Goal: Transaction & Acquisition: Purchase product/service

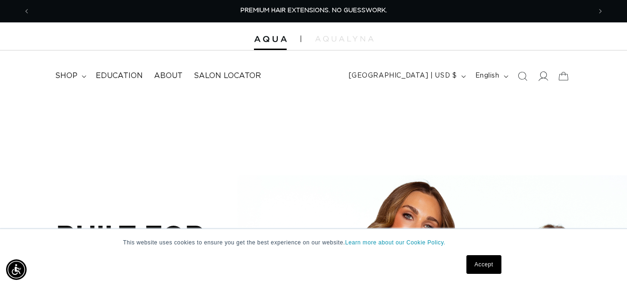
click at [541, 81] on span at bounding box center [543, 76] width 21 height 21
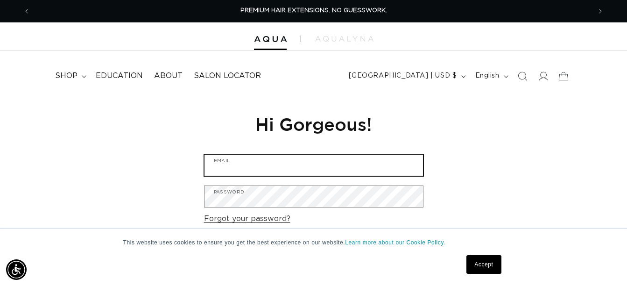
type input "staffordssalon@gmail.com"
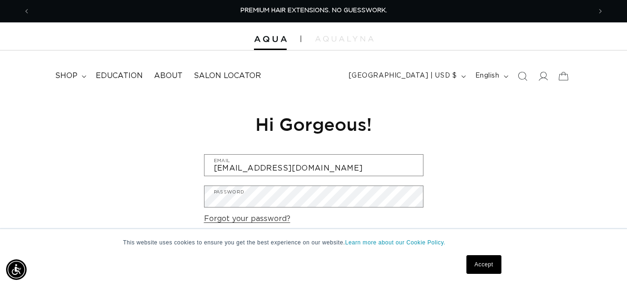
drag, startPoint x: 484, startPoint y: 266, endPoint x: 488, endPoint y: 259, distance: 7.5
click at [484, 265] on link "Accept" at bounding box center [483, 264] width 35 height 19
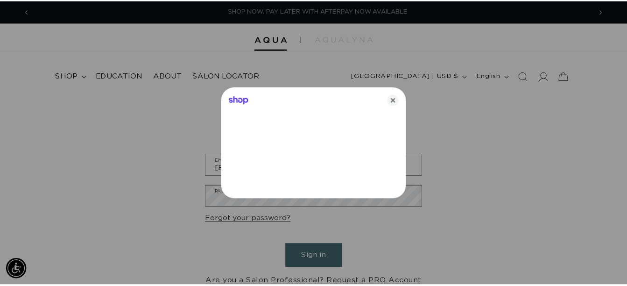
scroll to position [0, 1135]
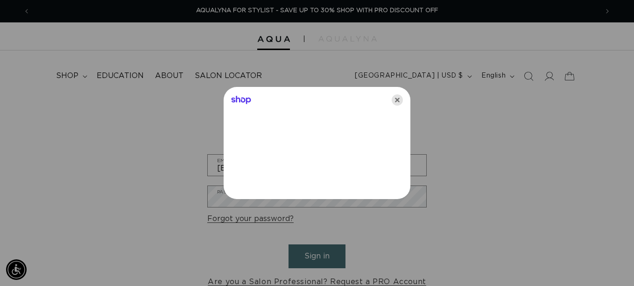
click at [398, 98] on icon "Close" at bounding box center [397, 99] width 11 height 11
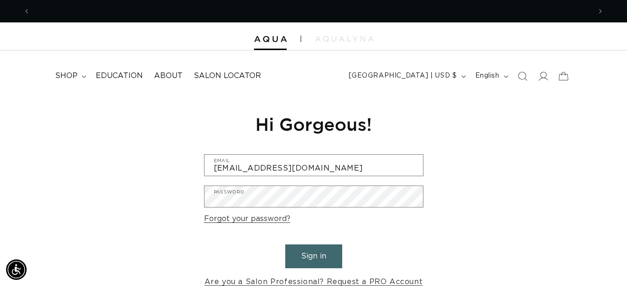
scroll to position [0, 0]
click at [309, 253] on button "Sign in" at bounding box center [313, 256] width 57 height 24
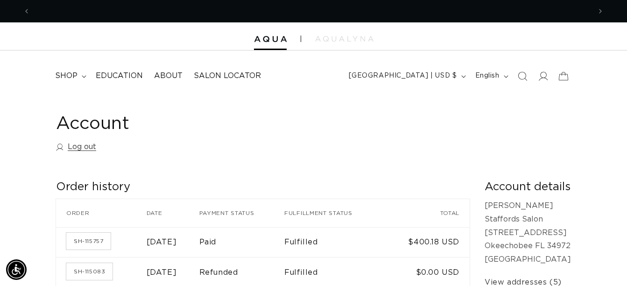
scroll to position [0, 1121]
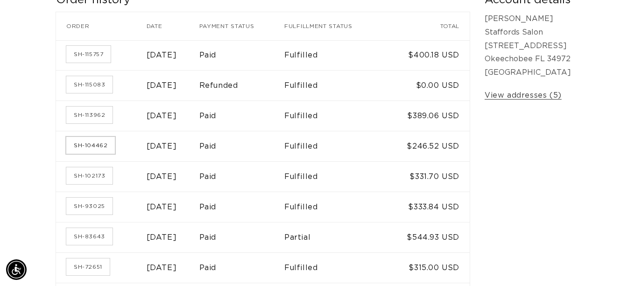
click at [89, 144] on link "SH-104462" at bounding box center [90, 145] width 49 height 17
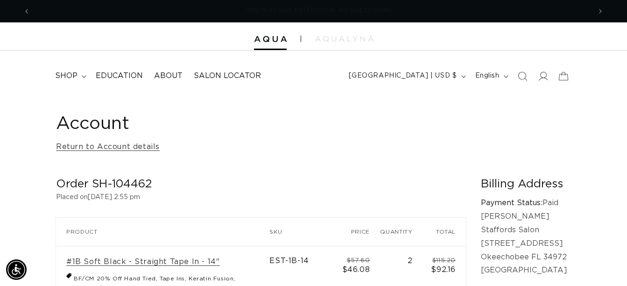
scroll to position [0, 561]
click at [28, 12] on icon "Previous announcement" at bounding box center [26, 11] width 3 height 10
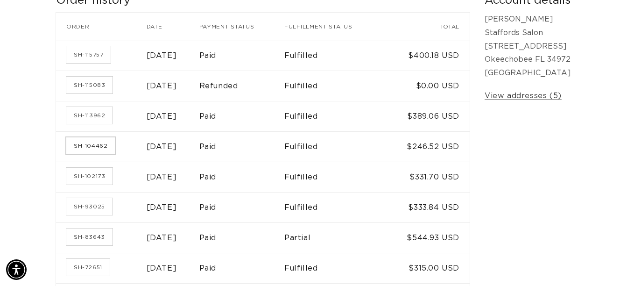
scroll to position [0, 561]
click at [80, 145] on link "SH-104462" at bounding box center [90, 145] width 49 height 17
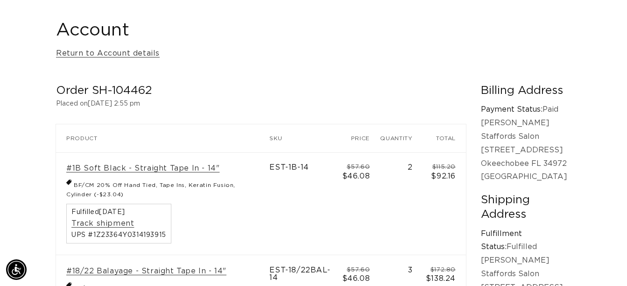
scroll to position [0, 1121]
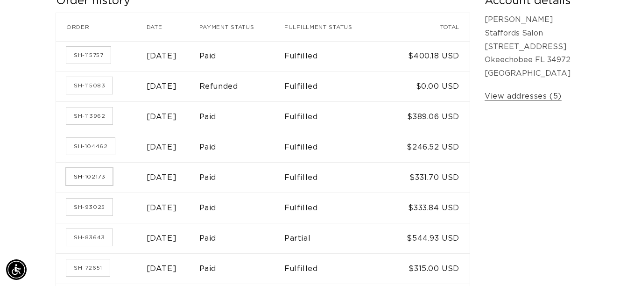
click at [88, 179] on link "SH-102173" at bounding box center [89, 176] width 46 height 17
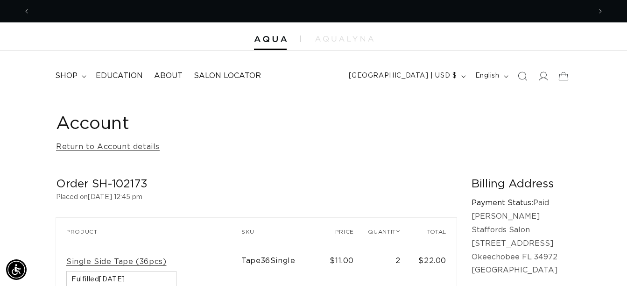
scroll to position [0, 1121]
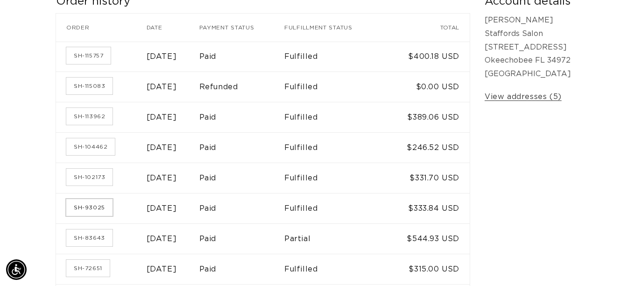
click at [93, 206] on link "SH-93025" at bounding box center [89, 207] width 46 height 17
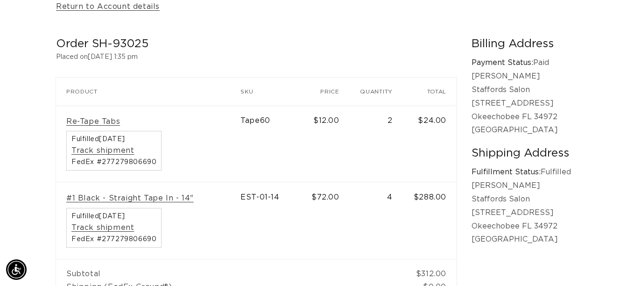
scroll to position [0, 1121]
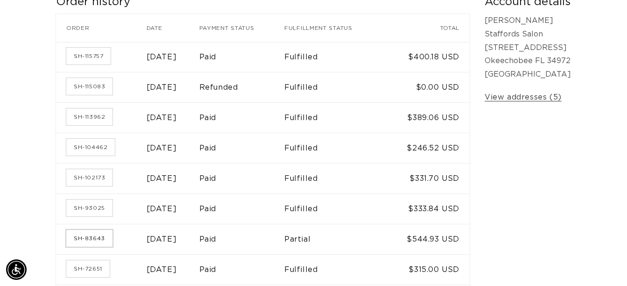
click at [91, 233] on link "SH-83643" at bounding box center [89, 238] width 46 height 17
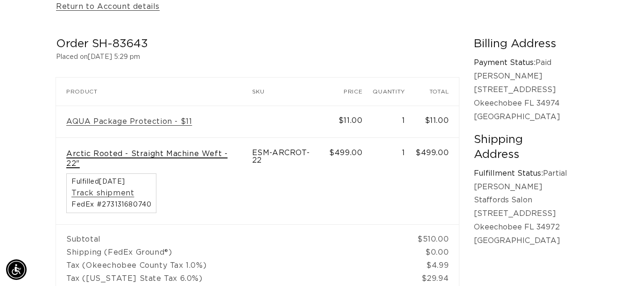
scroll to position [0, 561]
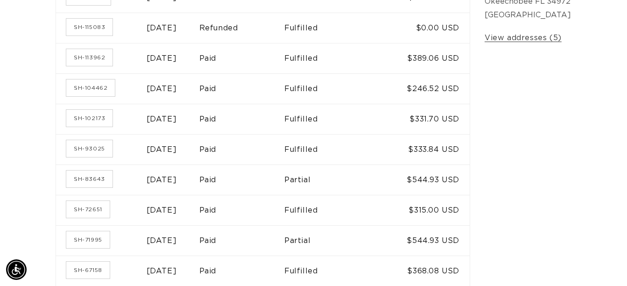
scroll to position [278, 0]
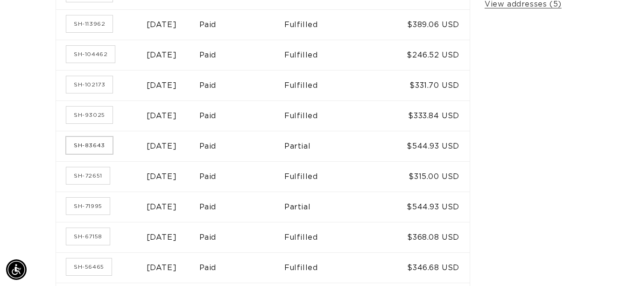
click at [89, 145] on link "SH-83643" at bounding box center [89, 145] width 46 height 17
click at [86, 176] on link "SH-72651" at bounding box center [87, 175] width 43 height 17
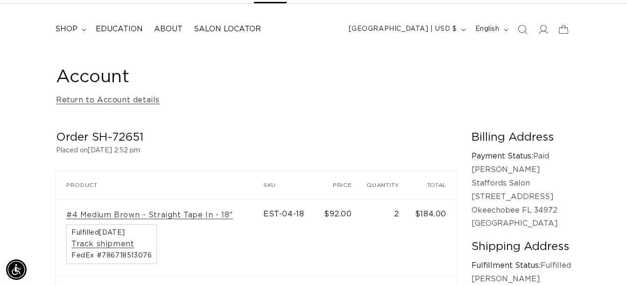
scroll to position [0, 1121]
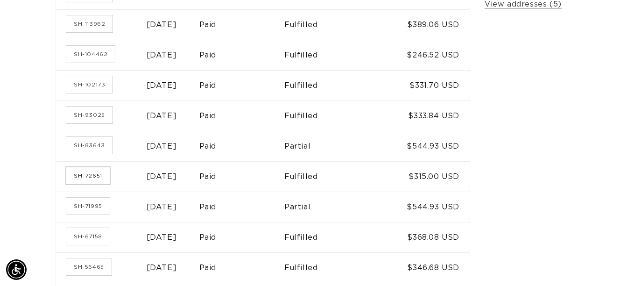
scroll to position [0, 561]
click at [78, 210] on link "SH-71995" at bounding box center [87, 205] width 43 height 17
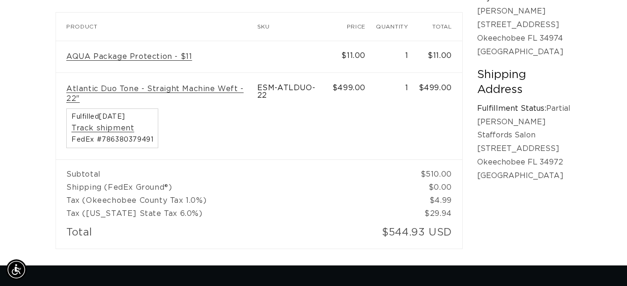
scroll to position [140, 0]
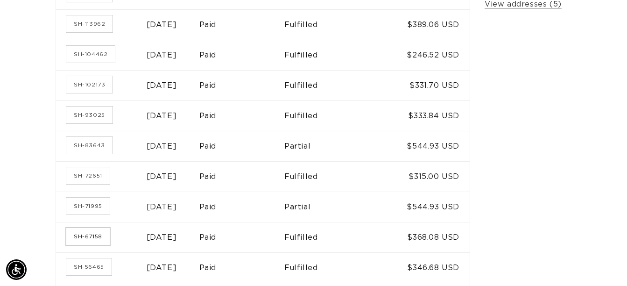
click at [91, 237] on link "SH-67158" at bounding box center [87, 236] width 43 height 17
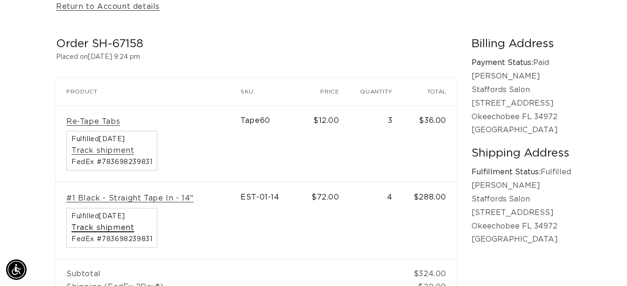
scroll to position [0, 561]
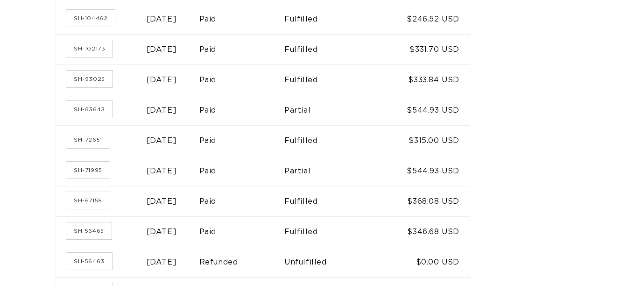
scroll to position [371, 0]
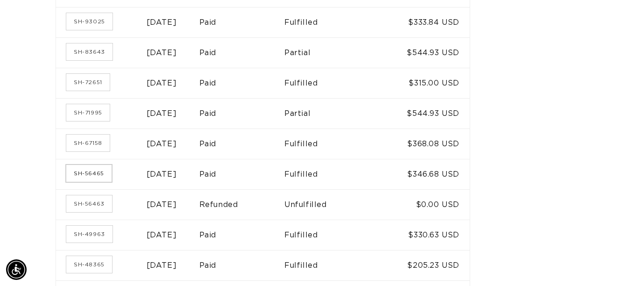
click at [80, 171] on link "SH-56465" at bounding box center [88, 173] width 45 height 17
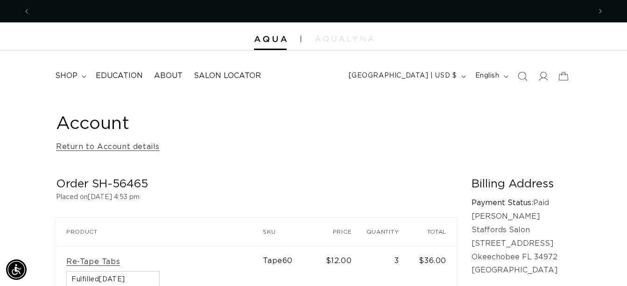
scroll to position [0, 561]
click at [63, 72] on span "shop" at bounding box center [66, 76] width 22 height 10
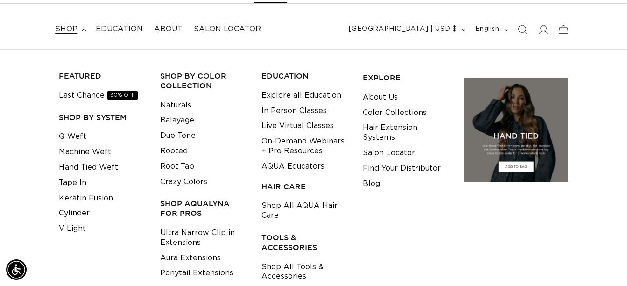
scroll to position [0, 0]
click at [70, 179] on link "Tape In" at bounding box center [73, 182] width 28 height 15
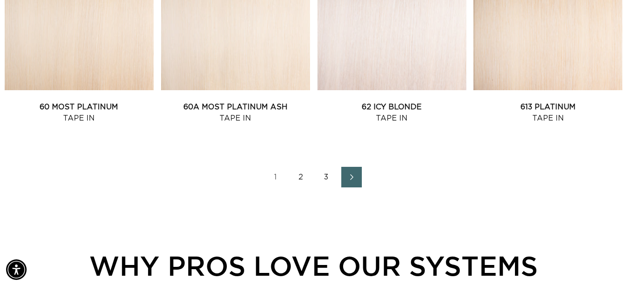
scroll to position [0, 561]
click at [348, 172] on link "Next page" at bounding box center [351, 177] width 21 height 21
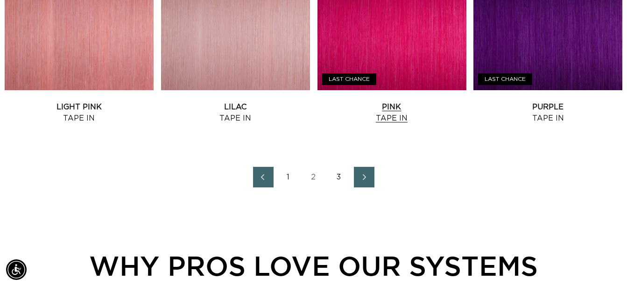
scroll to position [1167, 0]
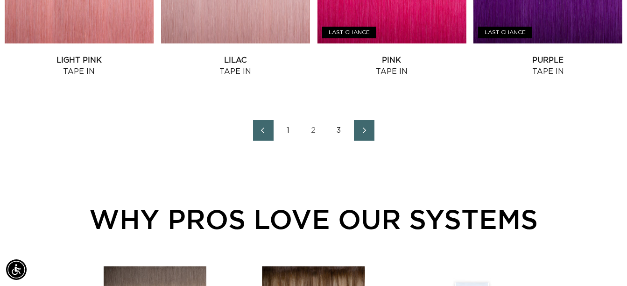
click at [362, 130] on icon "Next page" at bounding box center [364, 130] width 12 height 7
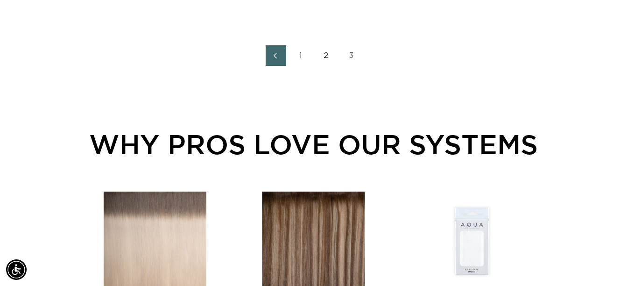
scroll to position [0, 1121]
click at [299, 51] on link "1" at bounding box center [301, 55] width 21 height 21
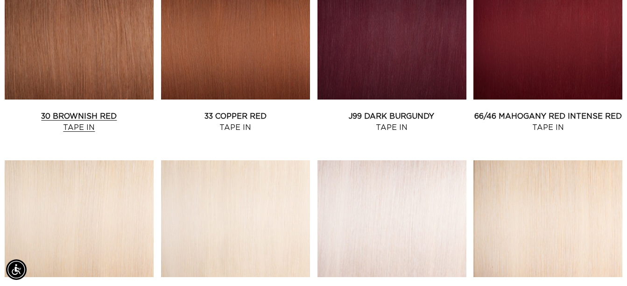
scroll to position [0, 561]
click at [89, 114] on link "30 Brownish Red Tape In" at bounding box center [79, 122] width 149 height 22
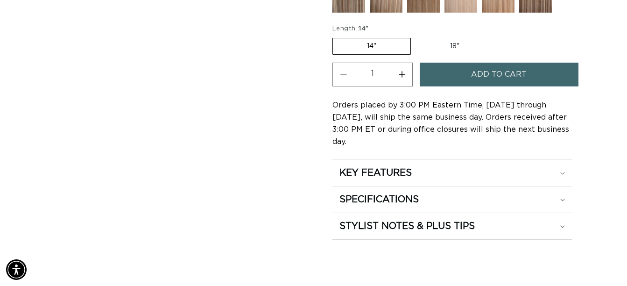
click at [510, 71] on span "Add to cart" at bounding box center [499, 75] width 56 height 24
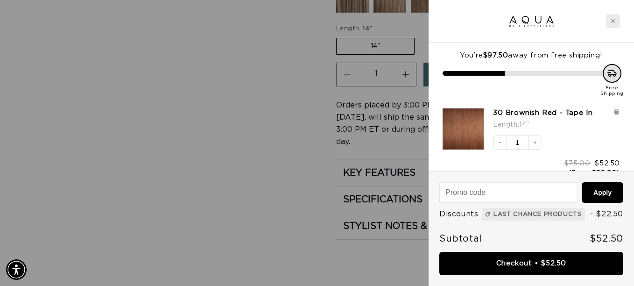
click at [613, 21] on icon "Close cart" at bounding box center [613, 21] width 4 height 4
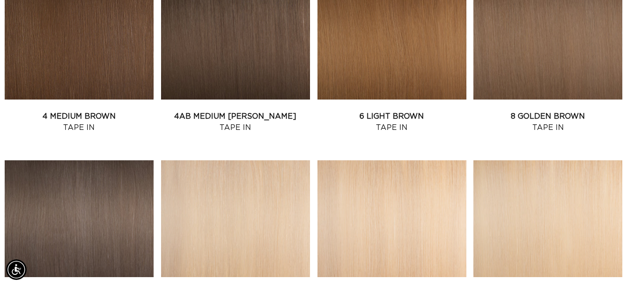
scroll to position [560, 0]
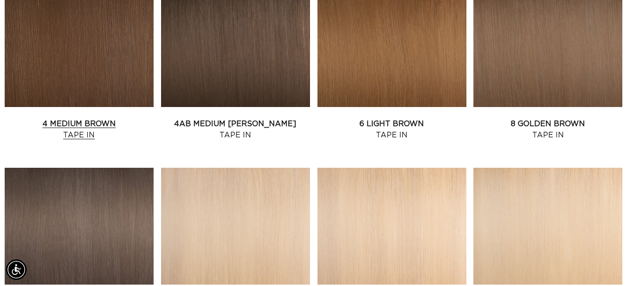
click at [85, 122] on link "4 Medium Brown Tape In" at bounding box center [79, 129] width 149 height 22
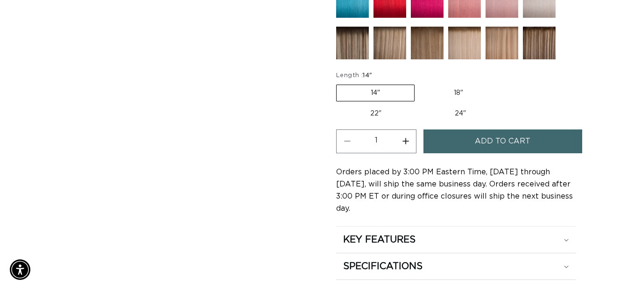
scroll to position [0, 561]
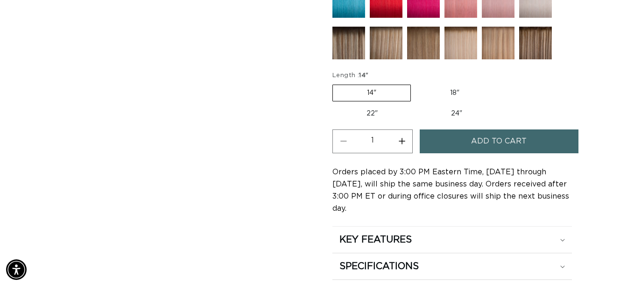
click at [483, 140] on span "Add to cart" at bounding box center [499, 141] width 56 height 24
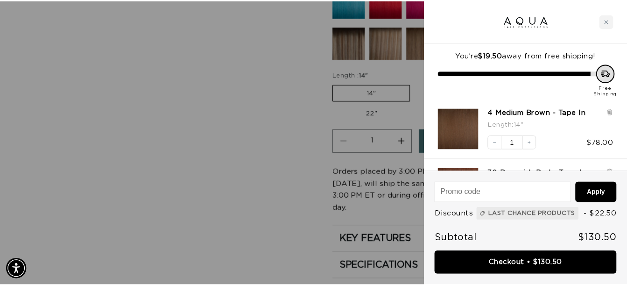
scroll to position [0, 0]
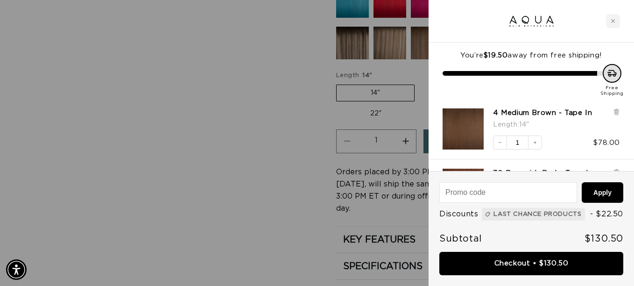
click at [121, 200] on div at bounding box center [317, 143] width 634 height 286
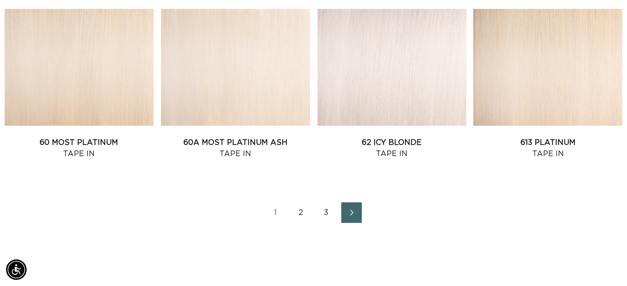
scroll to position [0, 561]
click at [298, 209] on link "2" at bounding box center [301, 212] width 21 height 21
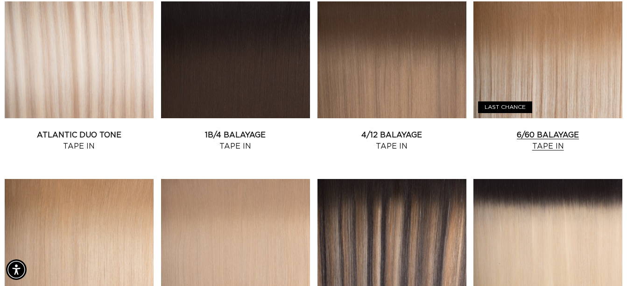
scroll to position [0, 561]
click at [535, 129] on link "6/60 Balayage Tape In" at bounding box center [547, 140] width 149 height 22
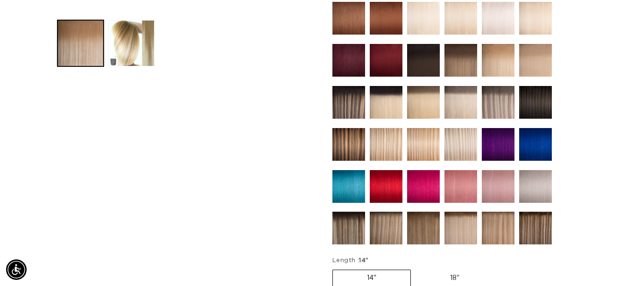
click at [527, 221] on img at bounding box center [535, 227] width 33 height 33
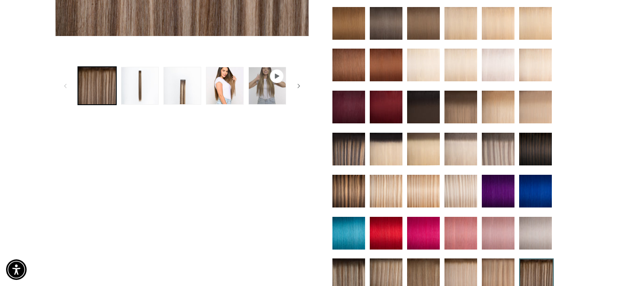
scroll to position [0, 1121]
click at [192, 81] on button "Load image 3 in gallery view" at bounding box center [182, 86] width 38 height 38
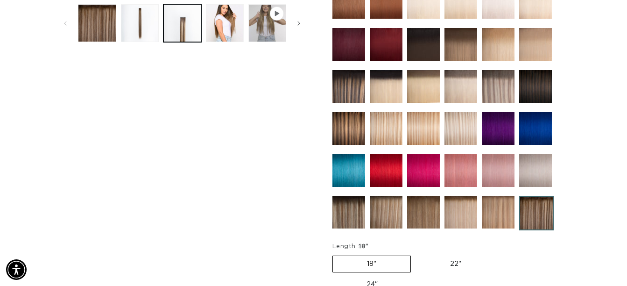
scroll to position [327, 0]
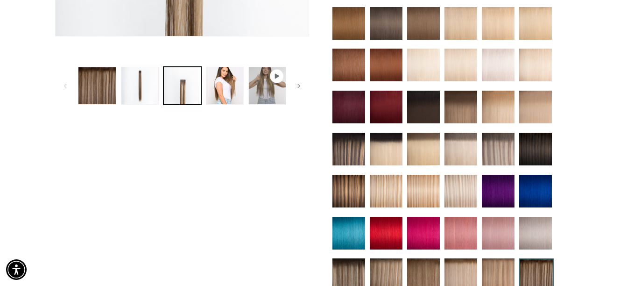
click at [459, 110] on img at bounding box center [460, 107] width 33 height 33
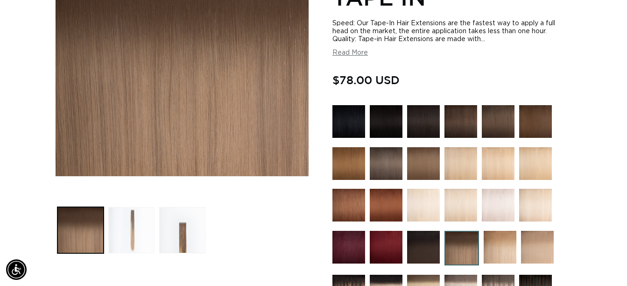
scroll to position [0, 561]
click at [130, 221] on button "Load image 2 in gallery view" at bounding box center [131, 230] width 46 height 46
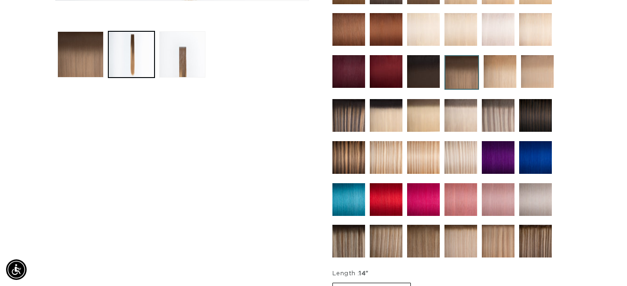
scroll to position [0, 1121]
click at [428, 106] on img at bounding box center [423, 115] width 33 height 33
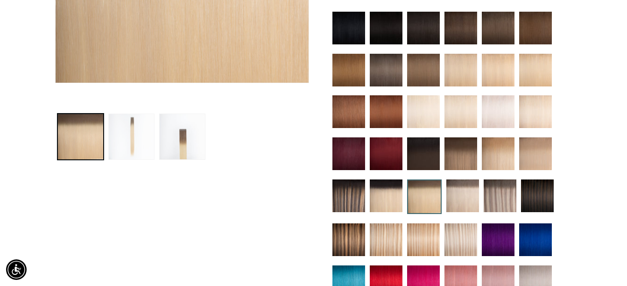
scroll to position [0, 561]
click at [130, 142] on button "Load image 2 in gallery view" at bounding box center [131, 136] width 46 height 46
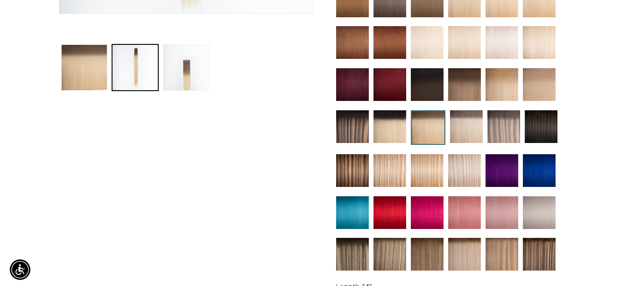
scroll to position [456, 0]
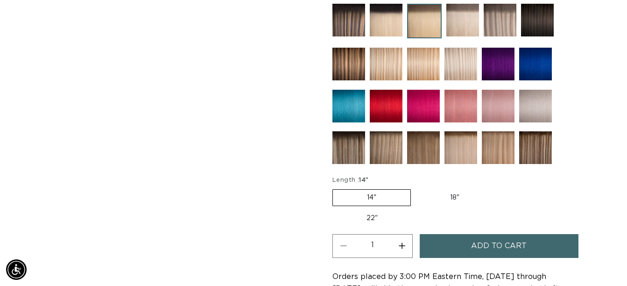
click at [489, 245] on span "Add to cart" at bounding box center [499, 246] width 56 height 24
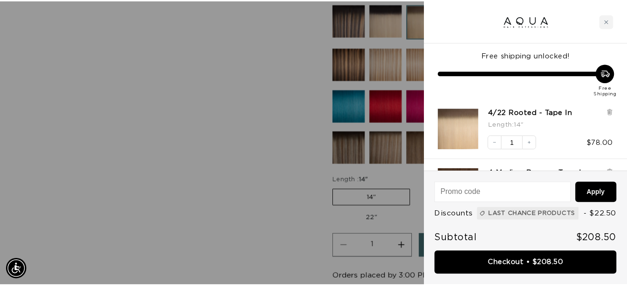
scroll to position [0, 1135]
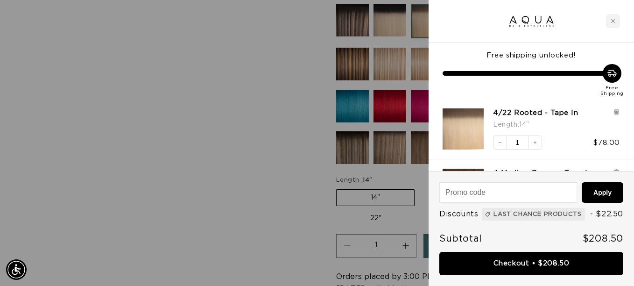
click at [77, 121] on div at bounding box center [317, 143] width 634 height 286
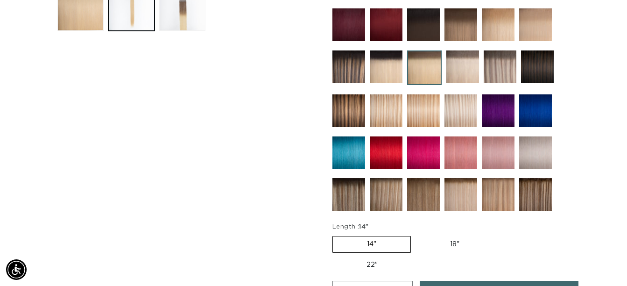
scroll to position [0, 1121]
click at [344, 66] on img at bounding box center [348, 66] width 33 height 33
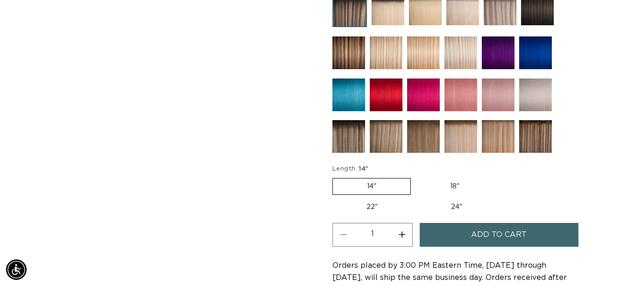
scroll to position [0, 561]
click at [353, 130] on img at bounding box center [348, 136] width 33 height 33
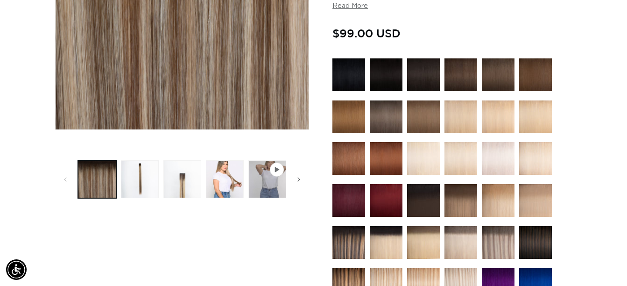
scroll to position [0, 561]
click at [224, 163] on button "Load image 4 in gallery view" at bounding box center [225, 179] width 38 height 38
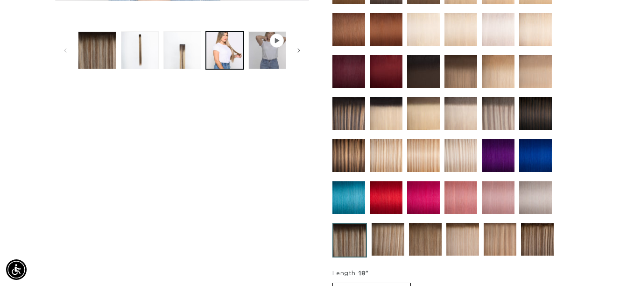
scroll to position [0, 1121]
click at [501, 68] on img at bounding box center [498, 71] width 33 height 33
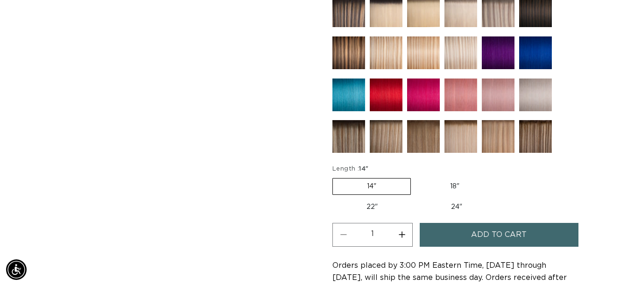
click at [391, 128] on img at bounding box center [386, 136] width 33 height 33
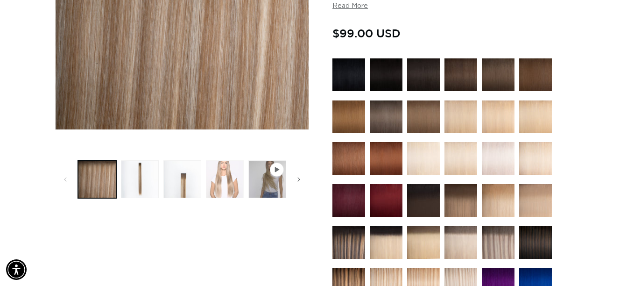
scroll to position [0, 561]
click at [223, 184] on button "Load image 4 in gallery view" at bounding box center [225, 179] width 38 height 38
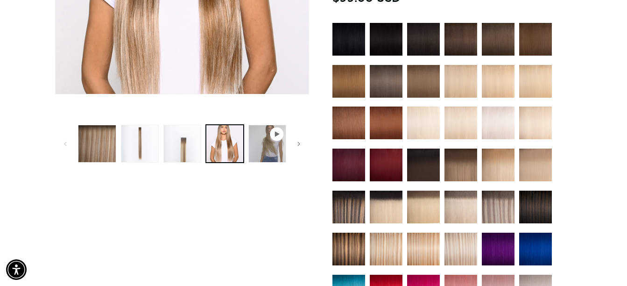
scroll to position [0, 0]
click at [455, 238] on img at bounding box center [460, 248] width 33 height 33
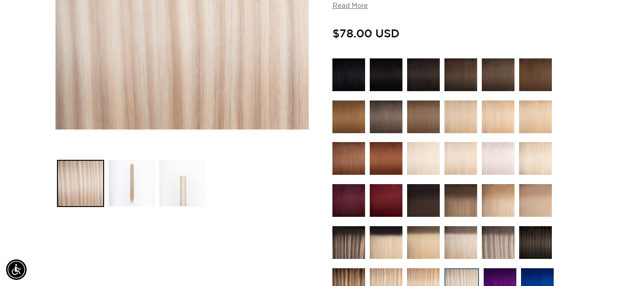
scroll to position [0, 561]
click at [180, 184] on button "Load image 3 in gallery view" at bounding box center [182, 183] width 46 height 46
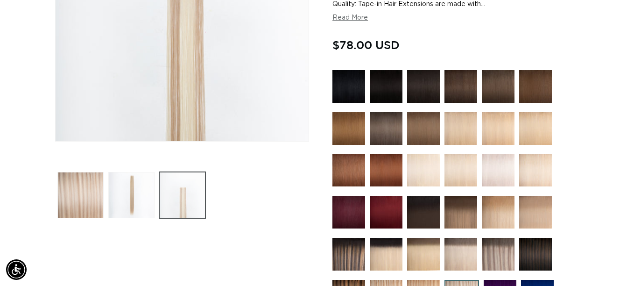
scroll to position [0, 1121]
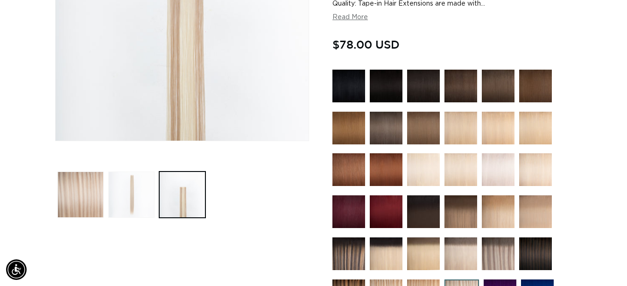
click at [131, 195] on button "Load image 2 in gallery view" at bounding box center [131, 194] width 46 height 46
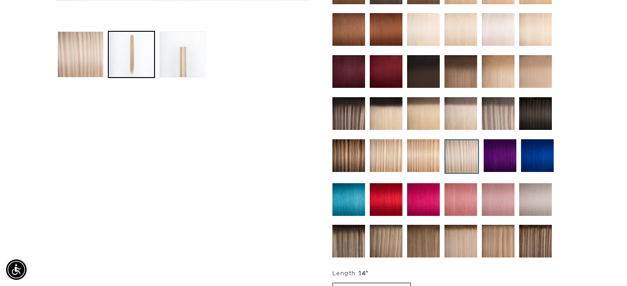
scroll to position [0, 561]
click at [348, 236] on img at bounding box center [348, 240] width 33 height 33
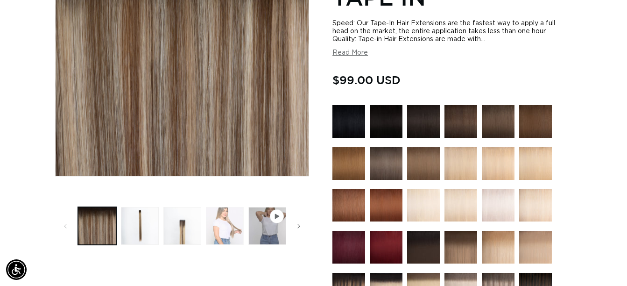
scroll to position [0, 561]
click at [222, 227] on button "Load image 4 in gallery view" at bounding box center [225, 226] width 38 height 38
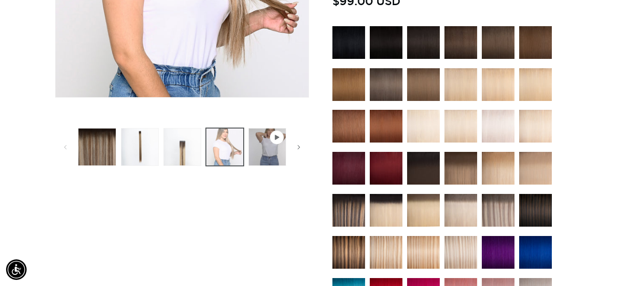
scroll to position [269, 0]
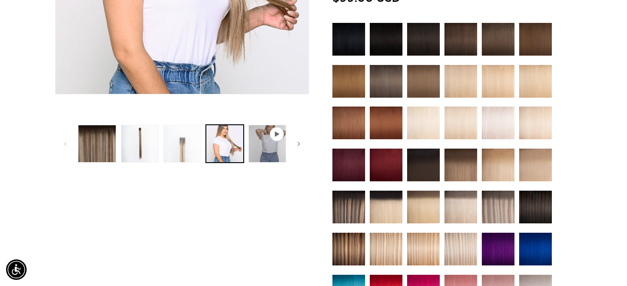
click at [185, 149] on button "Load image 3 in gallery view" at bounding box center [182, 144] width 38 height 38
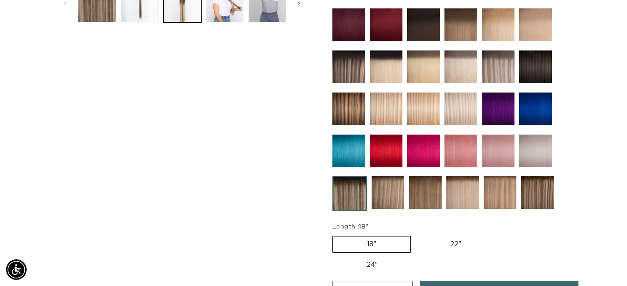
scroll to position [0, 0]
click at [386, 191] on img at bounding box center [388, 192] width 33 height 33
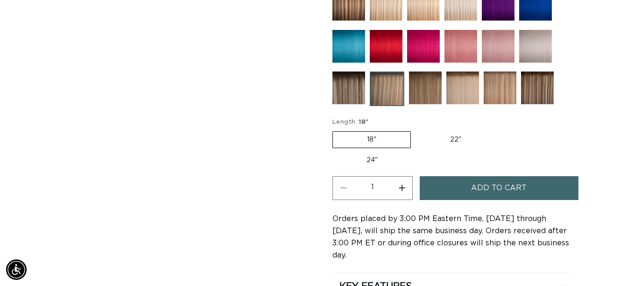
scroll to position [0, 1121]
click at [466, 87] on img at bounding box center [462, 87] width 33 height 33
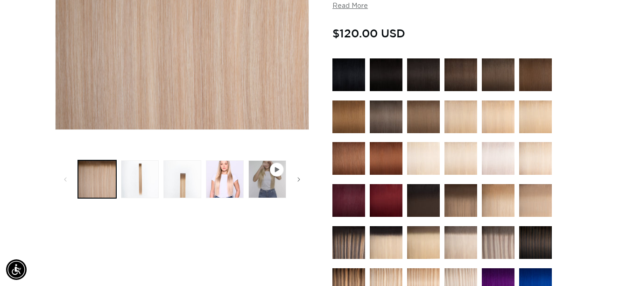
scroll to position [373, 0]
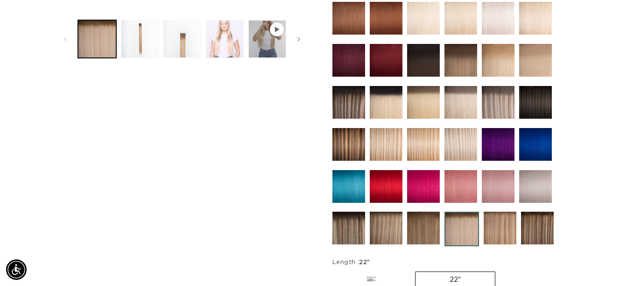
click at [215, 33] on button "Load image 4 in gallery view" at bounding box center [225, 39] width 38 height 38
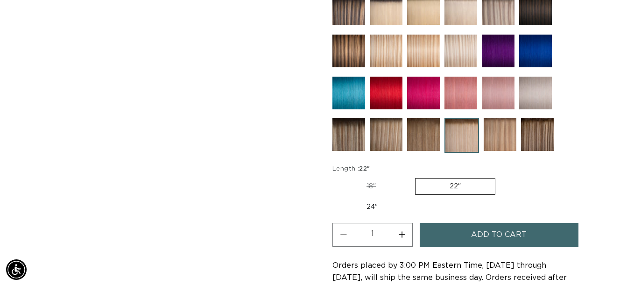
scroll to position [0, 561]
click at [509, 129] on img at bounding box center [500, 134] width 33 height 33
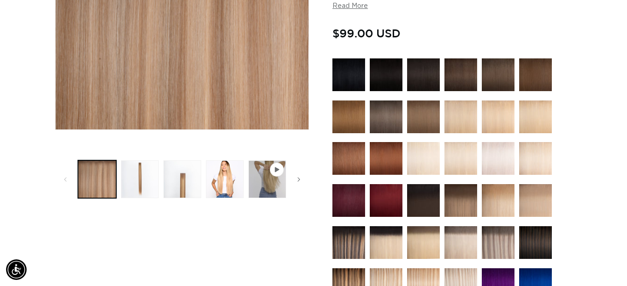
scroll to position [0, 561]
click at [223, 171] on button "Load image 4 in gallery view" at bounding box center [225, 179] width 38 height 38
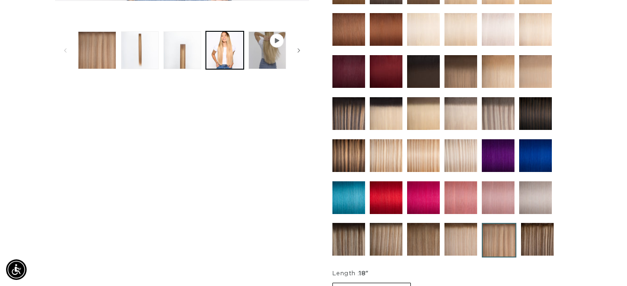
click at [382, 157] on img at bounding box center [386, 155] width 33 height 33
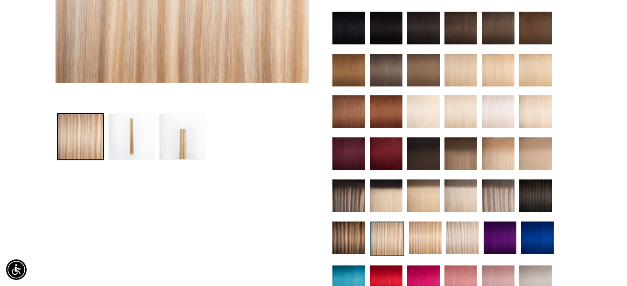
scroll to position [0, 561]
click at [468, 228] on img at bounding box center [462, 237] width 33 height 33
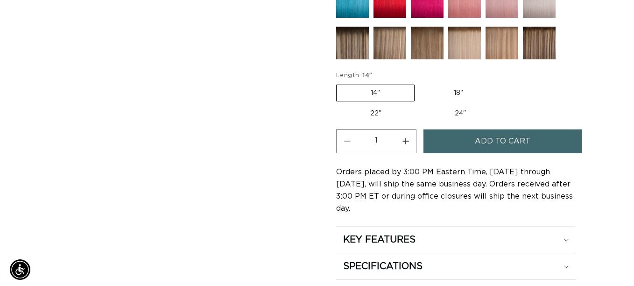
scroll to position [0, 1121]
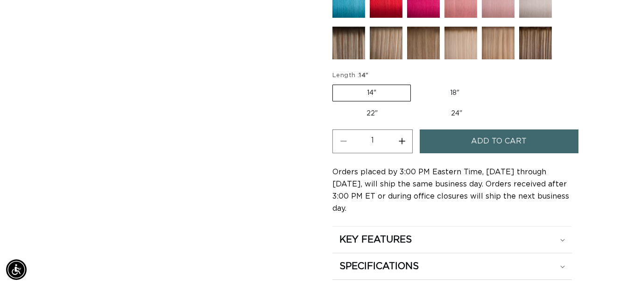
click at [478, 137] on span "Add to cart" at bounding box center [499, 141] width 56 height 24
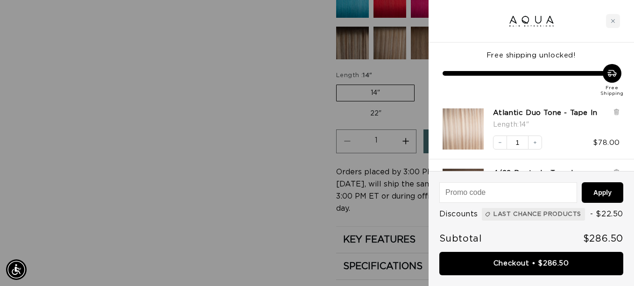
scroll to position [0, 568]
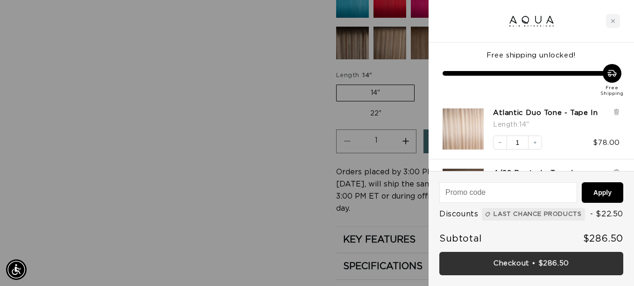
click at [498, 263] on link "Checkout • $286.50" at bounding box center [531, 264] width 184 height 24
